Goal: Share content

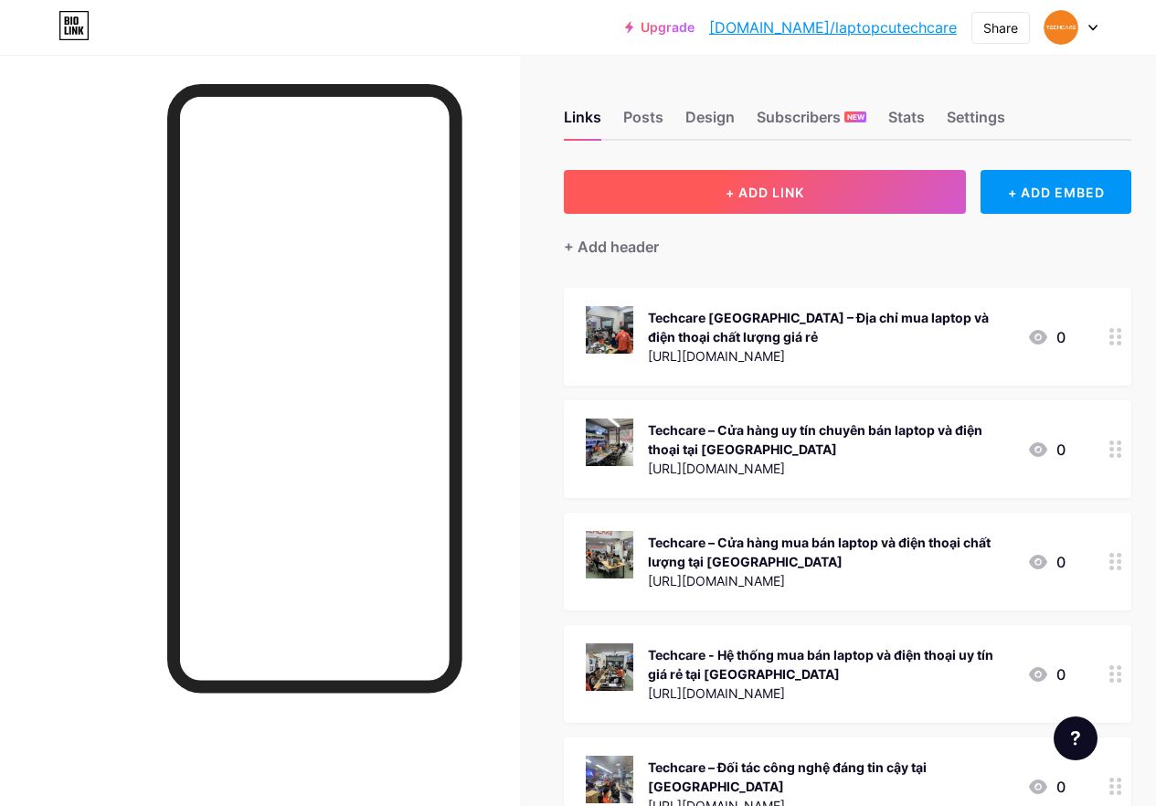
click at [774, 191] on span "+ ADD LINK" at bounding box center [765, 193] width 79 height 16
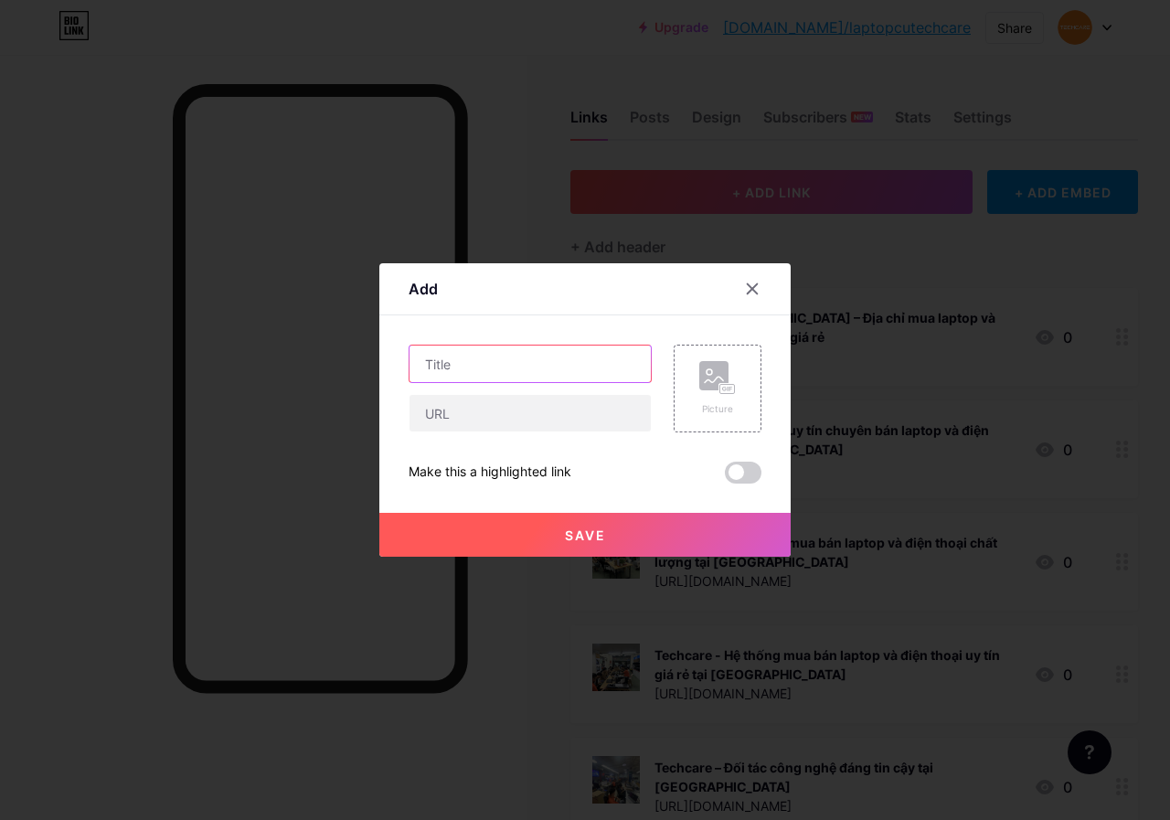
click at [526, 365] on input "text" at bounding box center [529, 363] width 241 height 37
paste input "MSI PS42 8RA 044VN: [GEOGRAPHIC_DATA], [GEOGRAPHIC_DATA]"
type input "MSI PS42 8RA 044VN: [GEOGRAPHIC_DATA], [GEOGRAPHIC_DATA]"
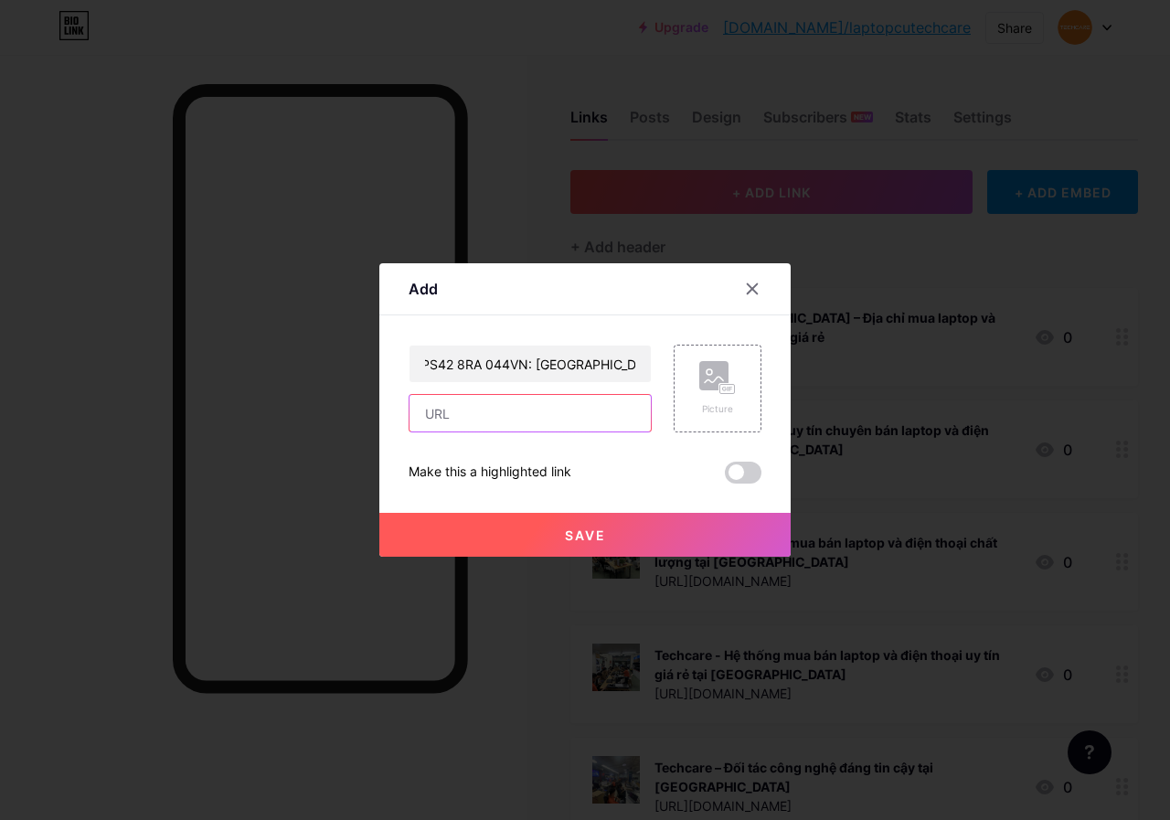
click at [526, 414] on input "text" at bounding box center [529, 413] width 241 height 37
paste input "[URL][DOMAIN_NAME]"
type input "[URL][DOMAIN_NAME]"
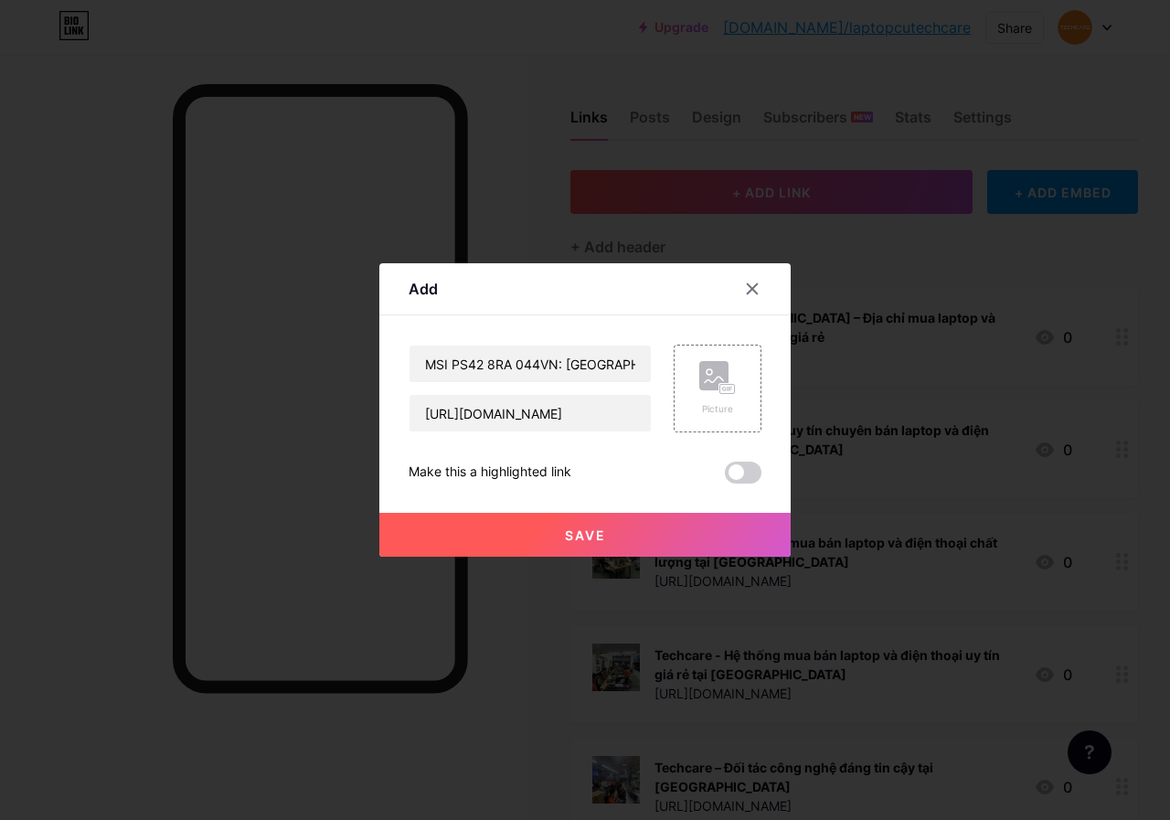
click at [591, 535] on span "Save" at bounding box center [585, 535] width 41 height 16
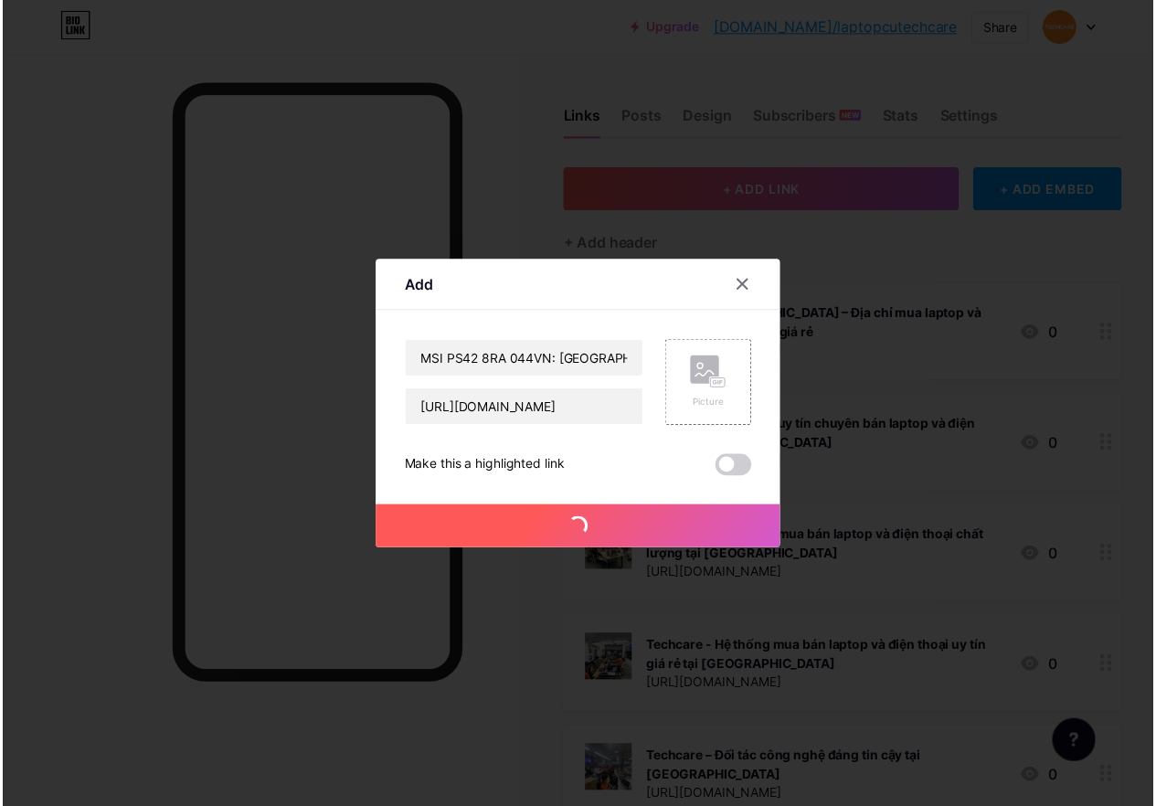
scroll to position [0, 0]
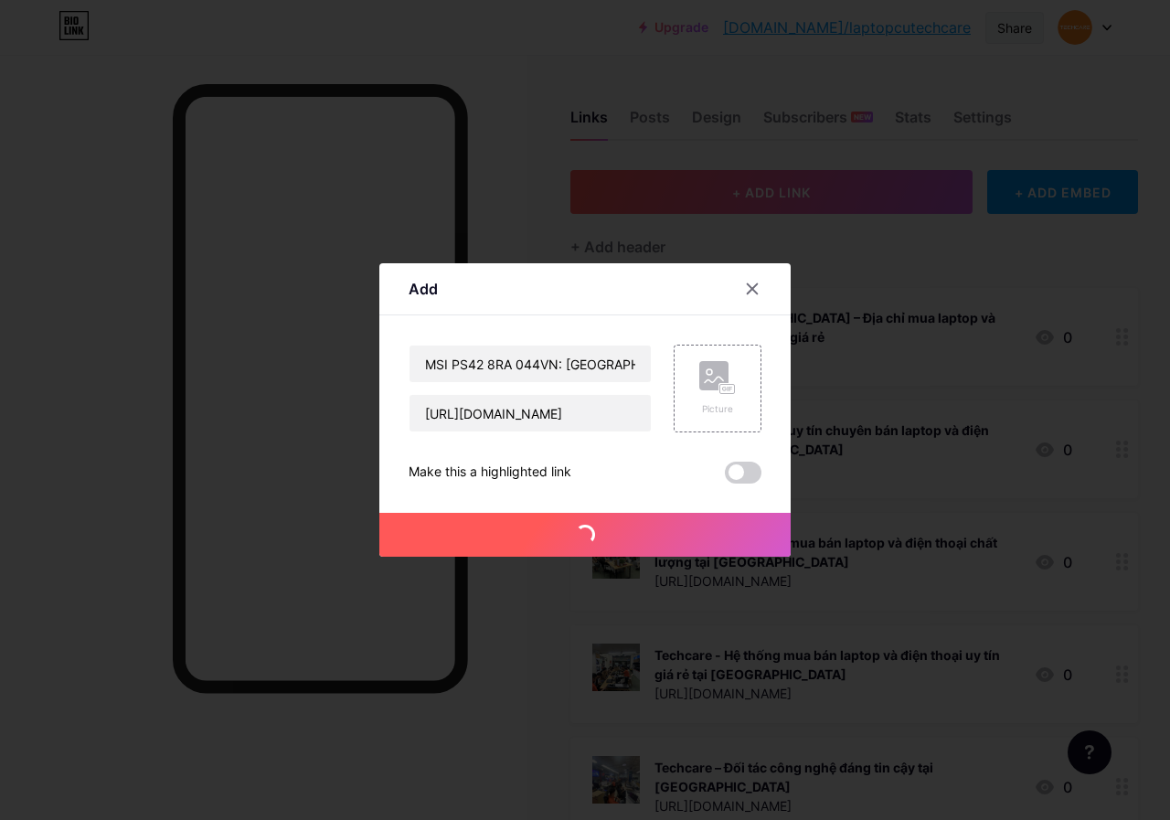
click at [1015, 25] on div "Share" at bounding box center [1014, 27] width 35 height 19
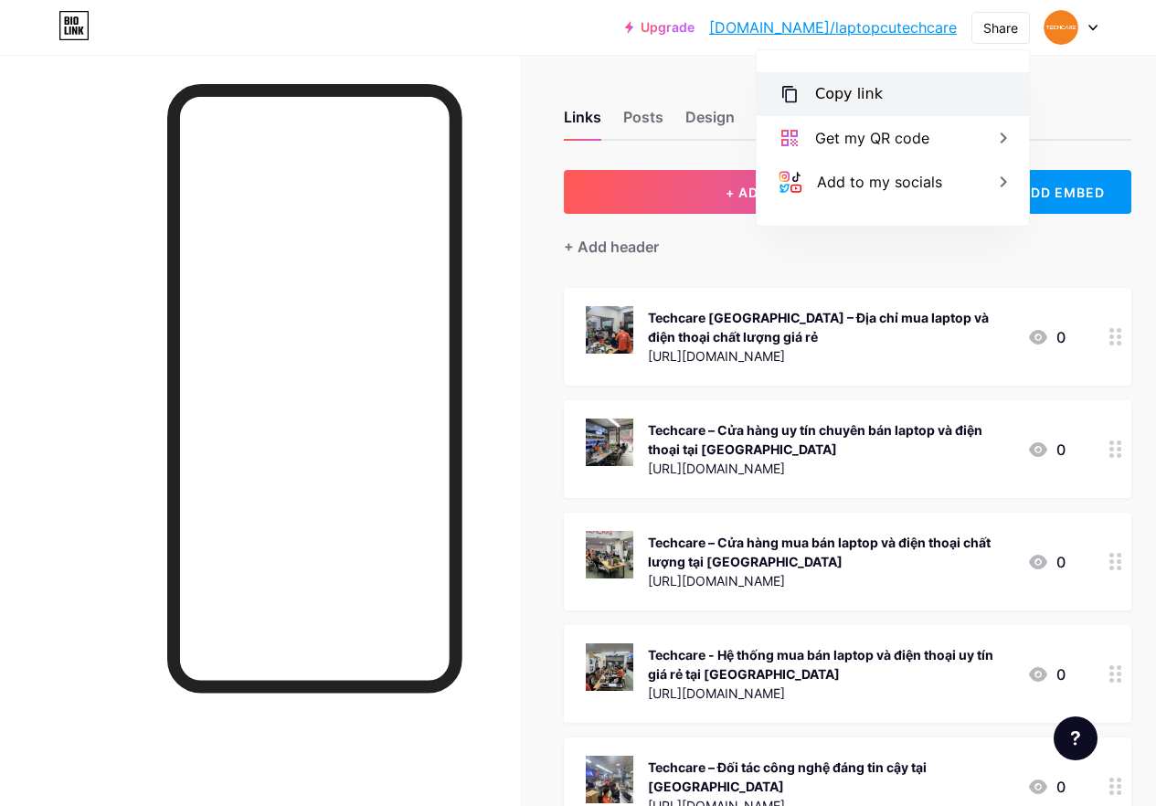
click at [895, 92] on div "Copy link" at bounding box center [893, 94] width 272 height 44
